Goal: Navigation & Orientation: Find specific page/section

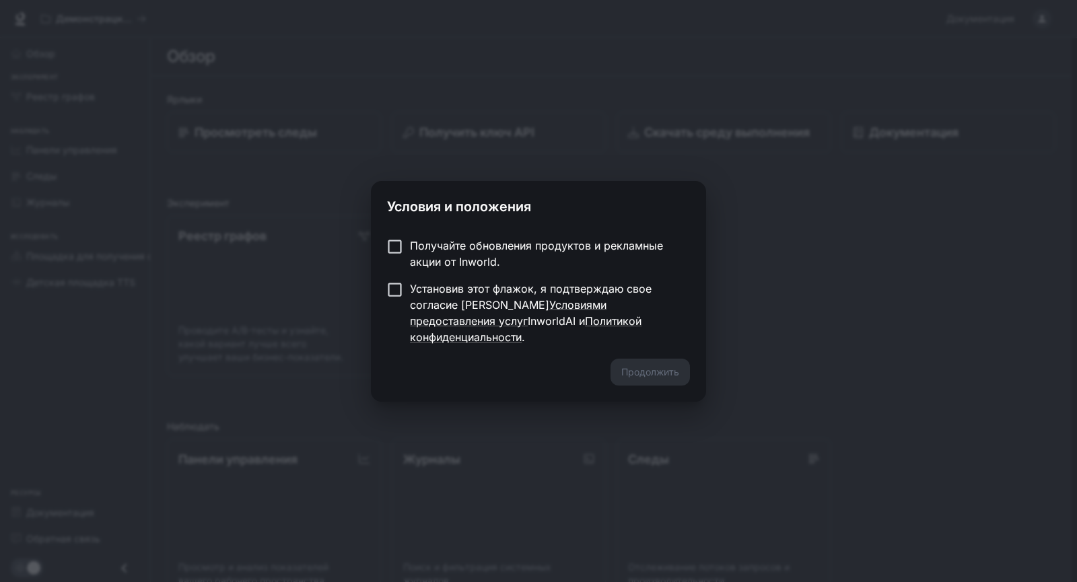
click at [490, 258] on font "Получайте обновления продуктов и рекламные акции от Inworld." at bounding box center [536, 254] width 253 height 30
click at [661, 366] on font "Продолжить" at bounding box center [650, 371] width 58 height 11
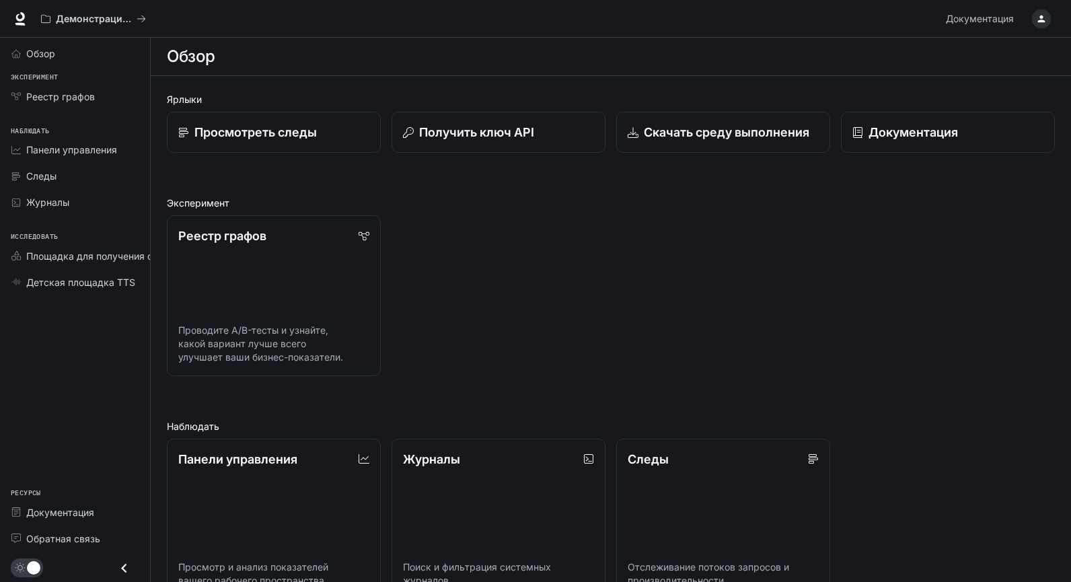
click at [50, 66] on li "Обзор" at bounding box center [75, 53] width 150 height 26
click at [33, 44] on link "Обзор" at bounding box center [74, 54] width 139 height 24
click at [104, 102] on div "Реестр графов" at bounding box center [82, 96] width 112 height 14
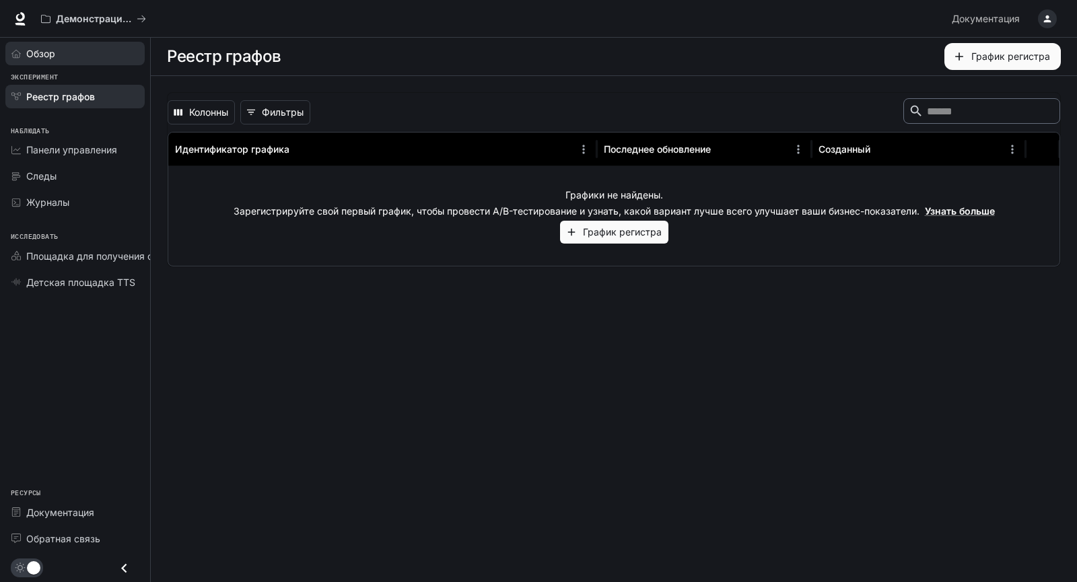
click at [102, 58] on div "Обзор" at bounding box center [82, 53] width 112 height 14
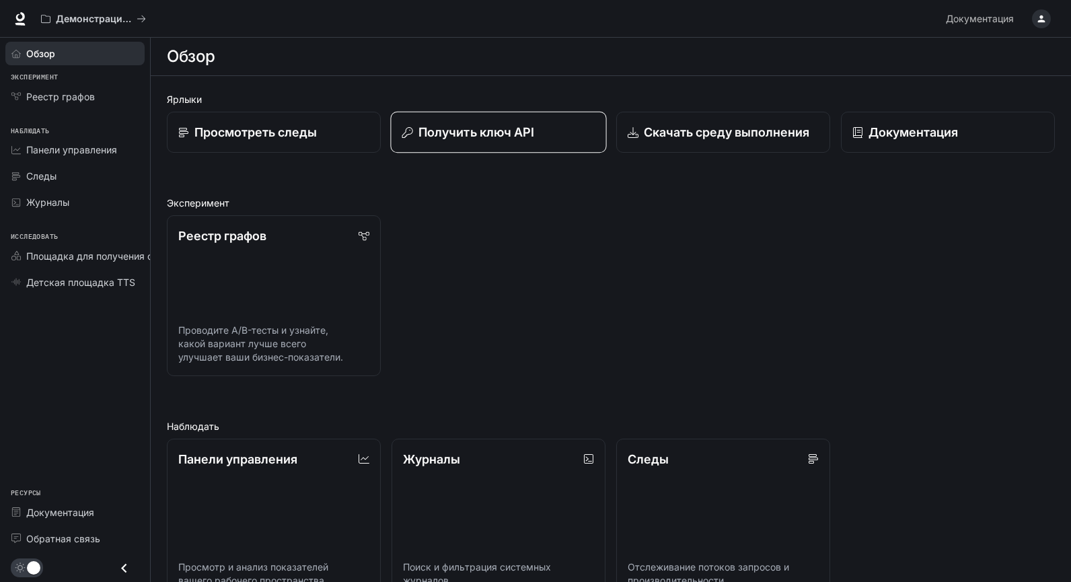
click at [593, 124] on div "Получить ключ API" at bounding box center [498, 132] width 193 height 18
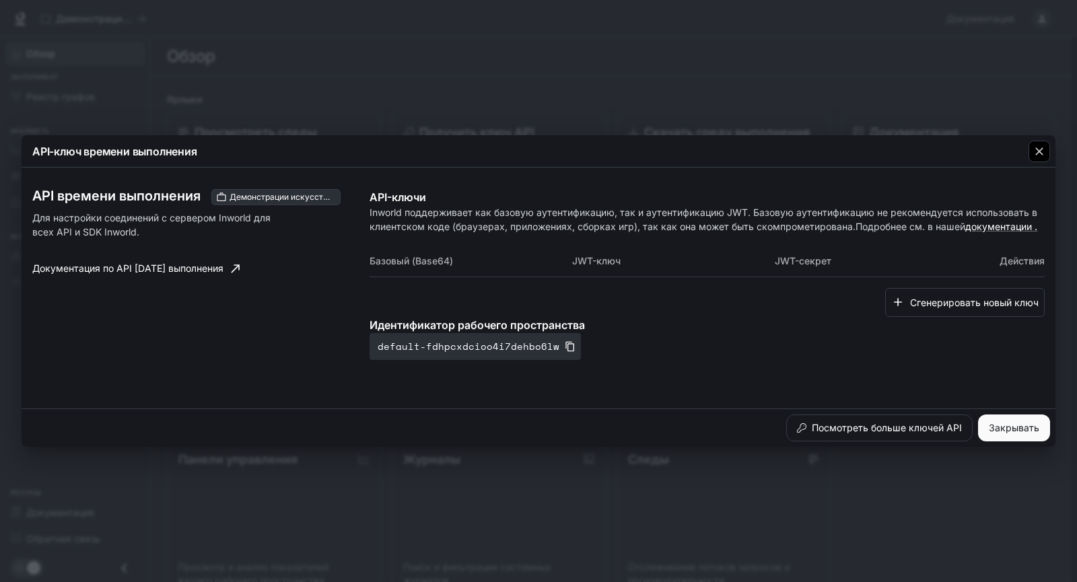
click at [1041, 148] on icon "button" at bounding box center [1038, 151] width 13 height 13
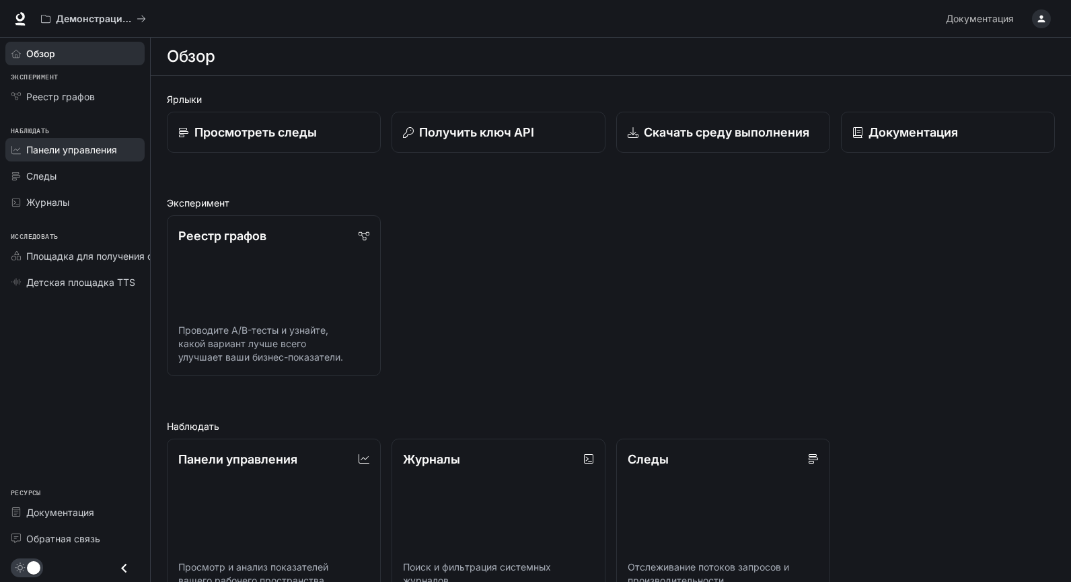
click at [118, 157] on link "Панели управления" at bounding box center [74, 150] width 139 height 24
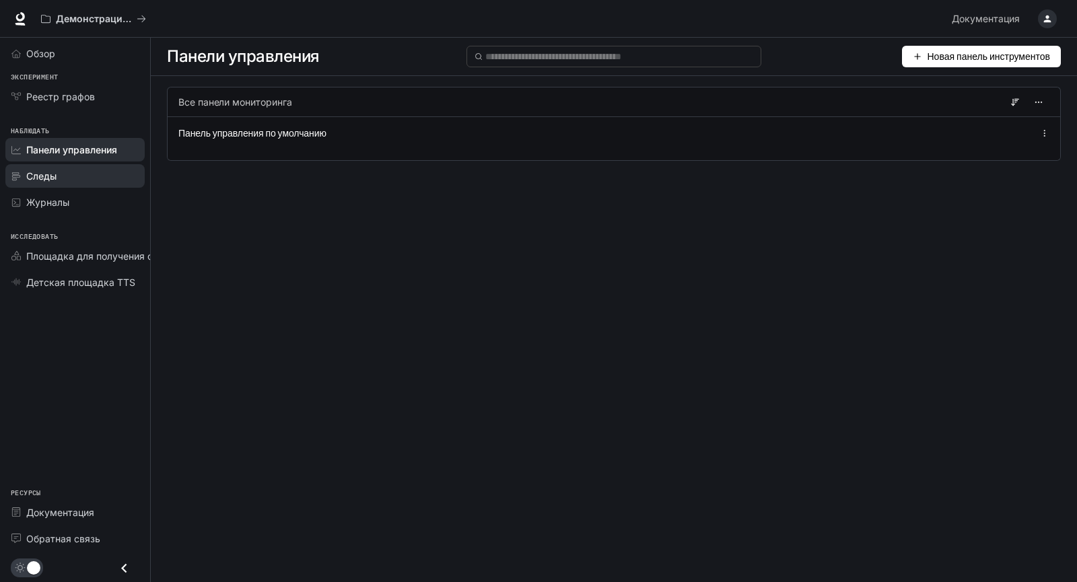
click at [57, 181] on div "Следы" at bounding box center [82, 176] width 112 height 14
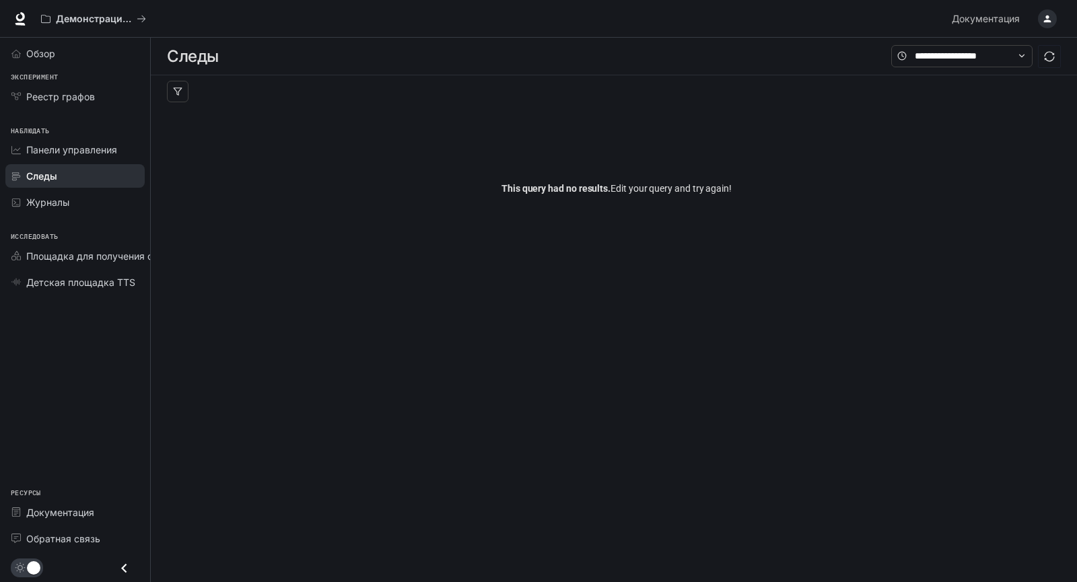
click at [73, 215] on div "Наблюдать Панели управления Следы Журналы" at bounding box center [75, 165] width 150 height 106
click at [54, 278] on font "Детская площадка TTS" at bounding box center [80, 282] width 109 height 11
